Goal: Communication & Community: Answer question/provide support

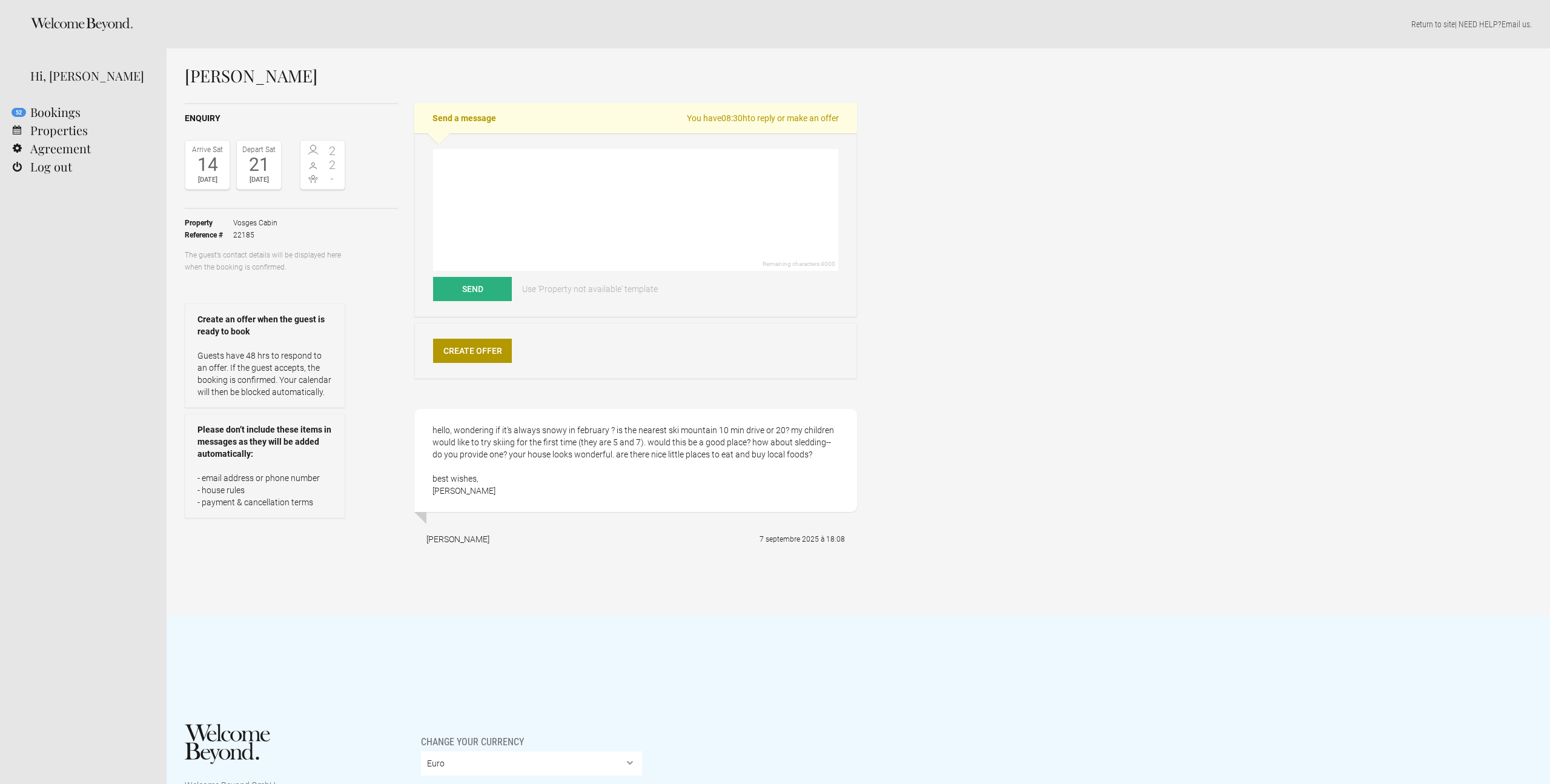
drag, startPoint x: 491, startPoint y: 498, endPoint x: 428, endPoint y: 434, distance: 89.8
click at [428, 434] on div "hello, wondering if it's always snowy in february ? is the nearest ski mountain…" at bounding box center [635, 460] width 443 height 103
copy div "hello, wondering if it's always snowy in february ? is the nearest ski mountain…"
click at [484, 173] on textarea at bounding box center [635, 209] width 405 height 122
paste textarea "Lorem Ipsumdo, Sitam con adi elit sedd eiusmod tem incididu ut Laboree! Do Magn…"
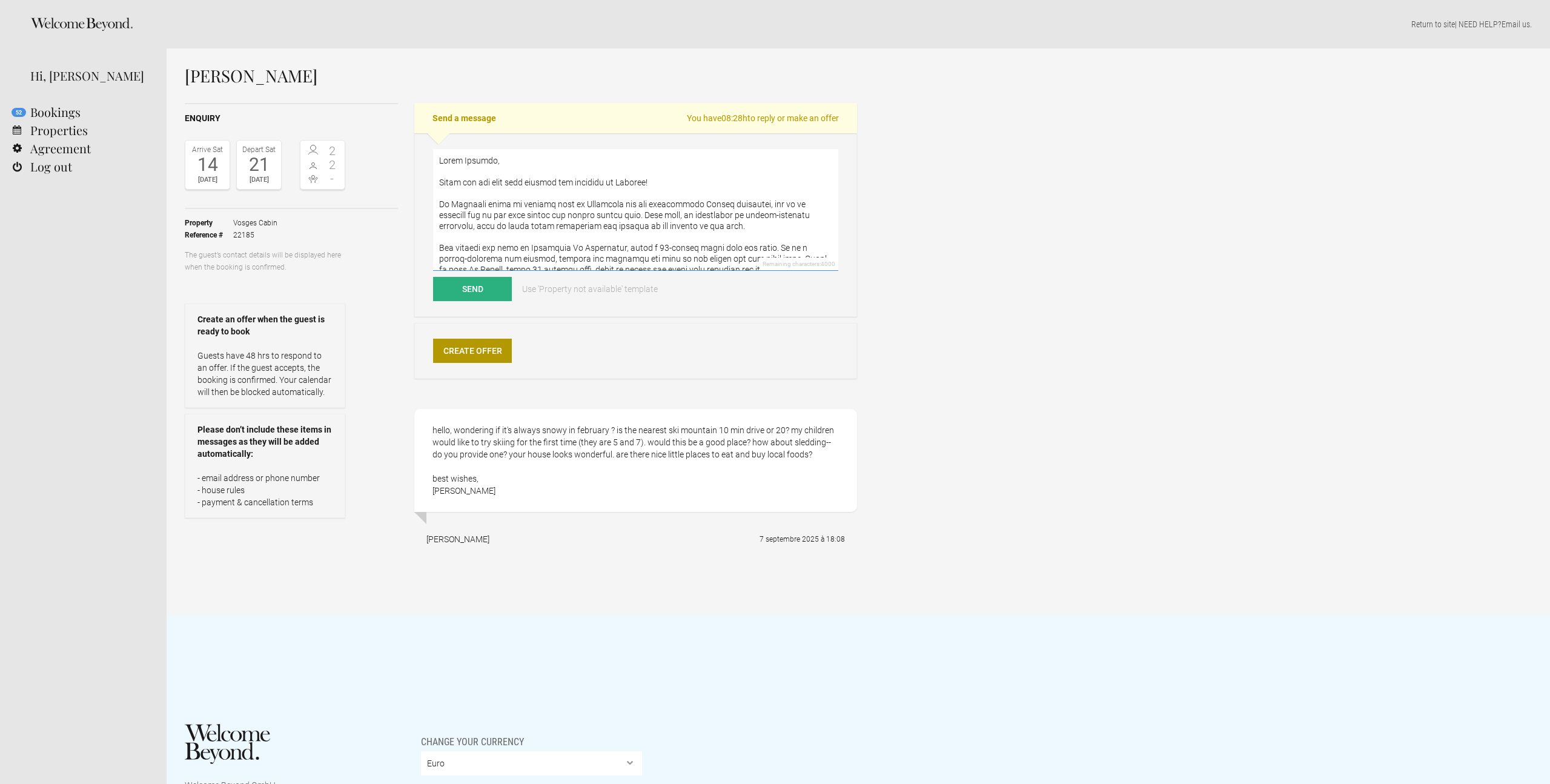
scroll to position [135, 0]
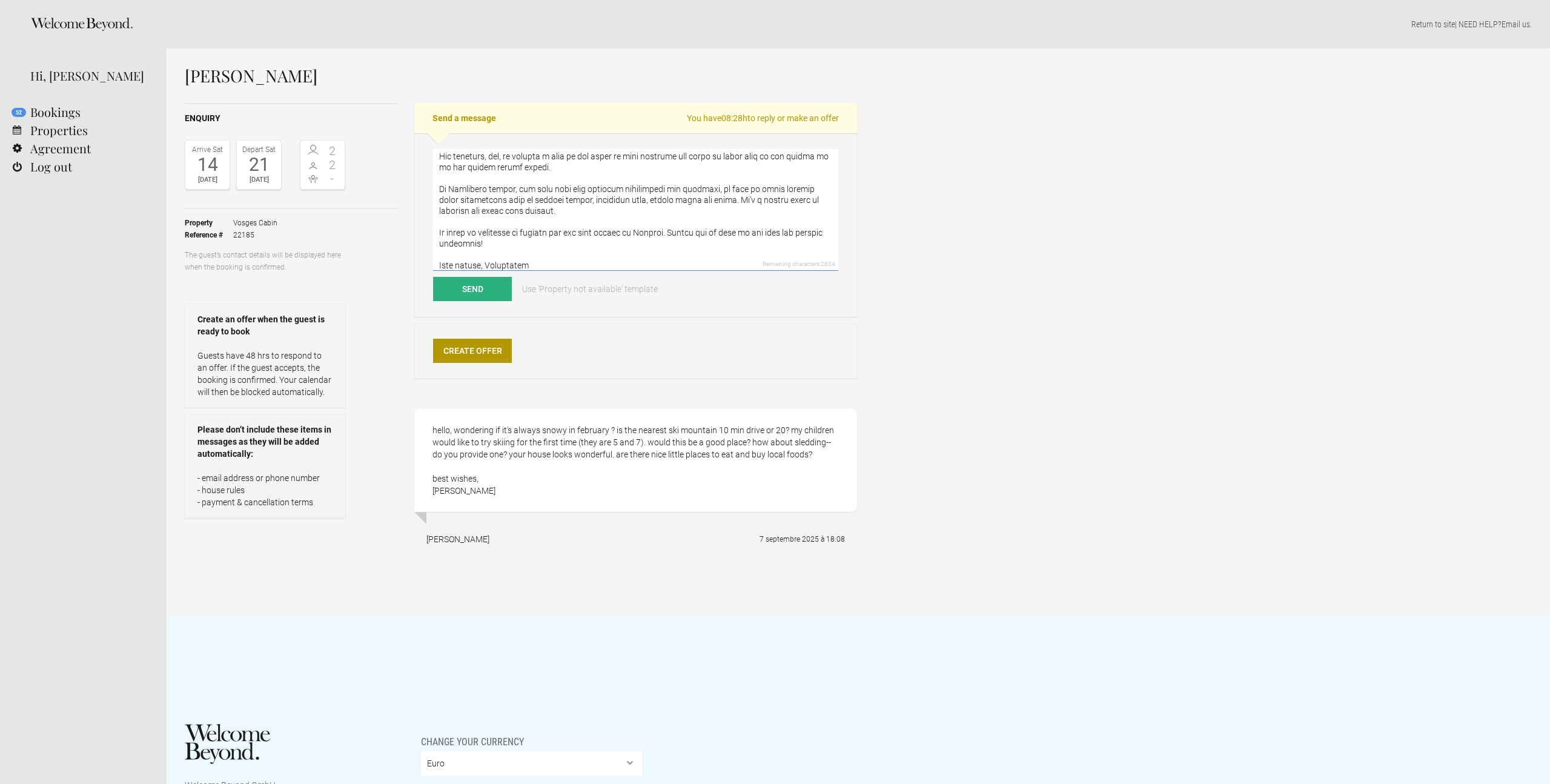
drag, startPoint x: 671, startPoint y: 233, endPoint x: 657, endPoint y: 232, distance: 14.0
click at [657, 232] on textarea at bounding box center [635, 209] width 405 height 122
click at [645, 244] on textarea at bounding box center [635, 209] width 405 height 122
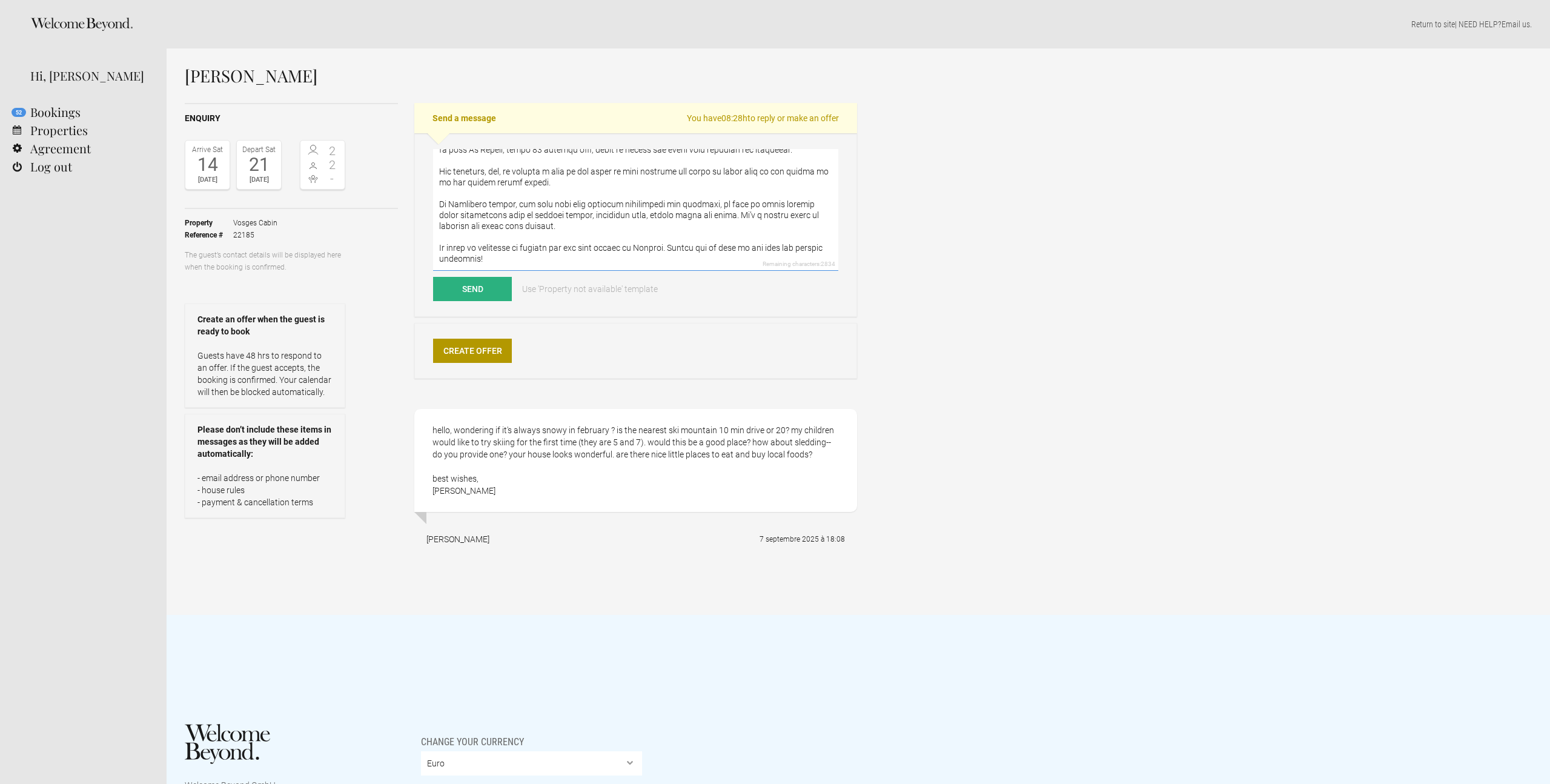
scroll to position [141, 0]
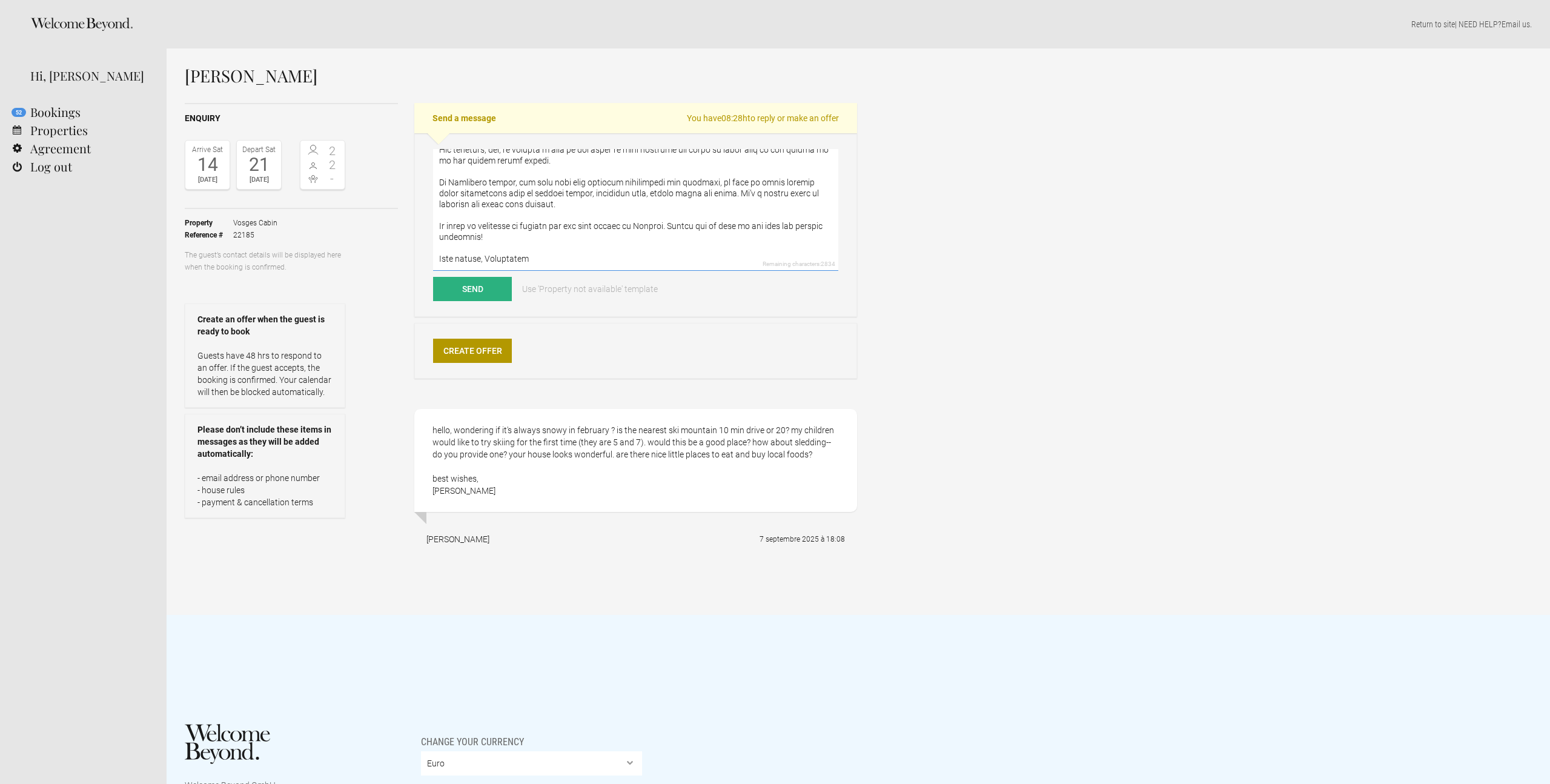
drag, startPoint x: 673, startPoint y: 227, endPoint x: 643, endPoint y: 222, distance: 30.4
click at [643, 222] on textarea at bounding box center [635, 209] width 405 height 122
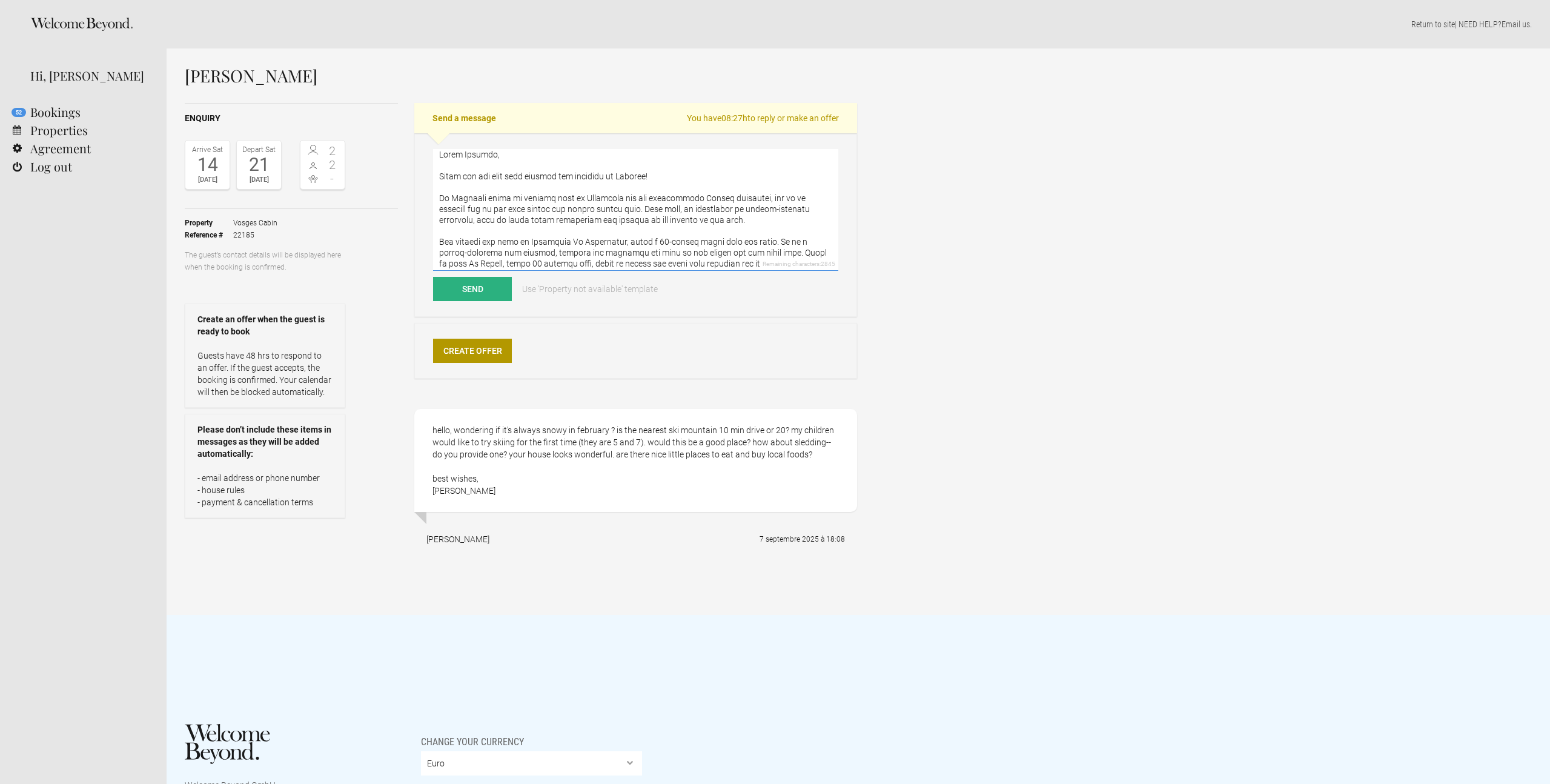
scroll to position [0, 0]
drag, startPoint x: 636, startPoint y: 184, endPoint x: 620, endPoint y: 183, distance: 16.0
click at [620, 183] on textarea at bounding box center [635, 209] width 405 height 122
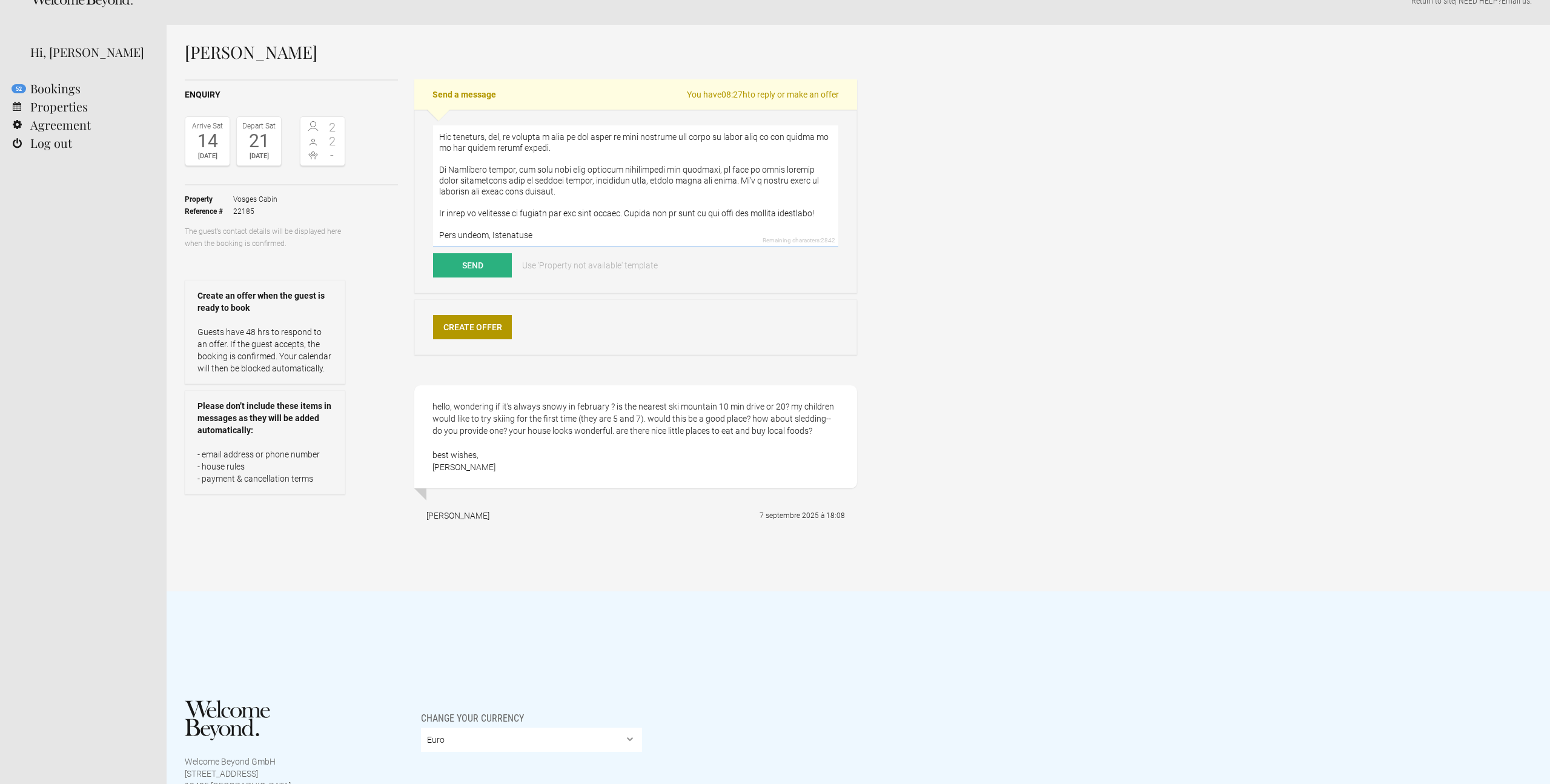
scroll to position [25, 0]
type textarea "Lorem Ipsumdo, Sitam con adi elit sedd eiusmod tem incididu ut lab etdol ! Ma A…"
click at [476, 261] on button "Send" at bounding box center [472, 263] width 79 height 25
